Goal: Task Accomplishment & Management: Manage account settings

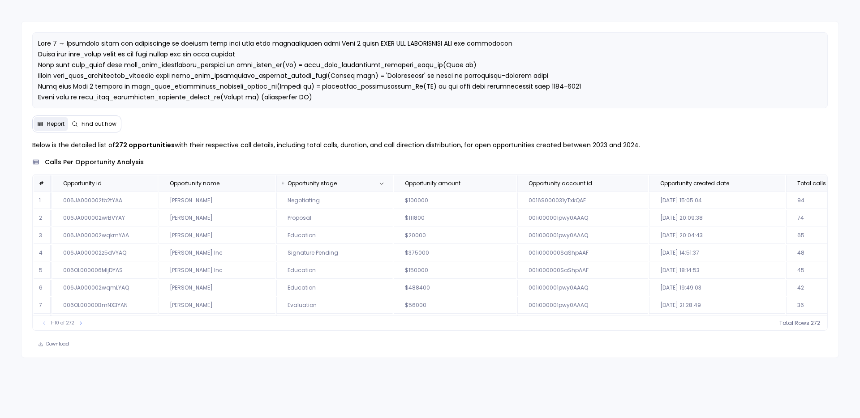
click at [388, 185] on th "Opportunity stage" at bounding box center [334, 184] width 116 height 16
click at [385, 182] on button at bounding box center [381, 183] width 11 height 11
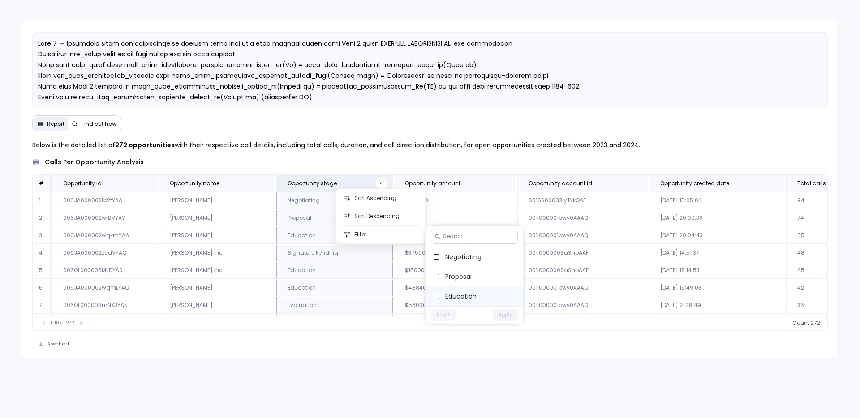
click at [460, 299] on span "Education" at bounding box center [480, 296] width 71 height 9
click at [513, 316] on button "Apply" at bounding box center [505, 315] width 25 height 12
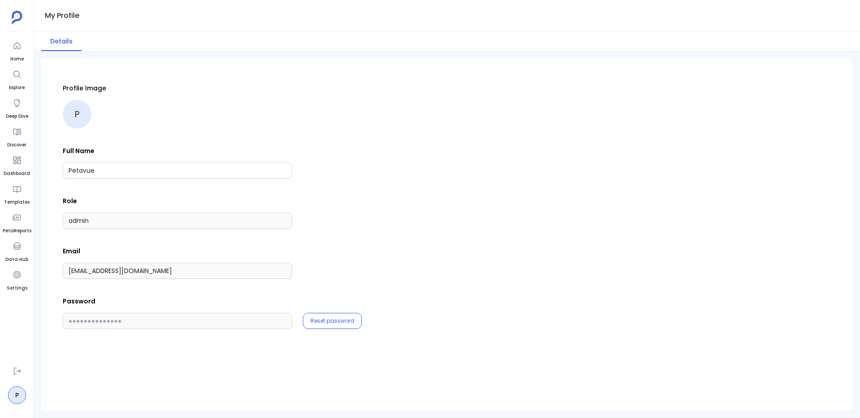
click at [86, 244] on div "Profile Image P Full Name Petavue Role admin Email [EMAIL_ADDRESS][DOMAIN_NAME]…" at bounding box center [447, 206] width 768 height 245
click at [37, 267] on div "Profile Image J Full Name [PERSON_NAME][EMAIL_ADDRESS][DOMAIN_NAME] Role admin …" at bounding box center [447, 235] width 826 height 367
click at [77, 312] on div "Password Reset password" at bounding box center [447, 313] width 768 height 32
click at [18, 369] on icon at bounding box center [17, 371] width 9 height 9
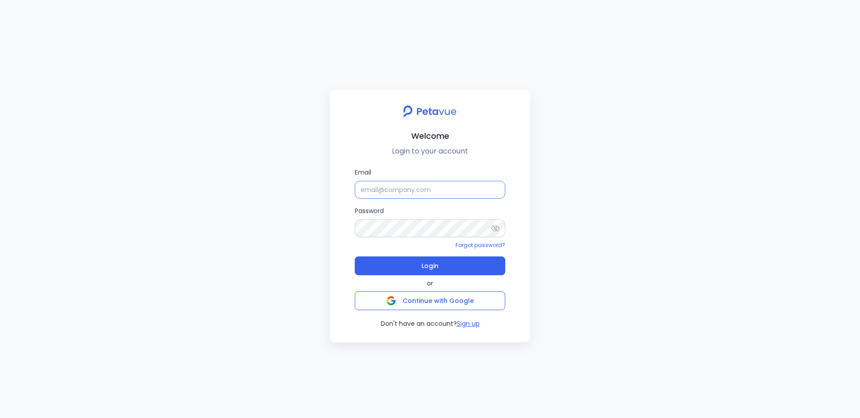
click at [395, 195] on input "Email" at bounding box center [430, 190] width 150 height 18
type input "jyotsana2@petavue.com"
click at [496, 226] on icon at bounding box center [495, 228] width 9 height 9
click at [339, 228] on div "Email jyotsana2@petavue.com Password Forgot password? Login or Continue with Go…" at bounding box center [430, 247] width 186 height 161
click at [355, 257] on button "Login" at bounding box center [430, 266] width 150 height 19
